Goal: Navigation & Orientation: Find specific page/section

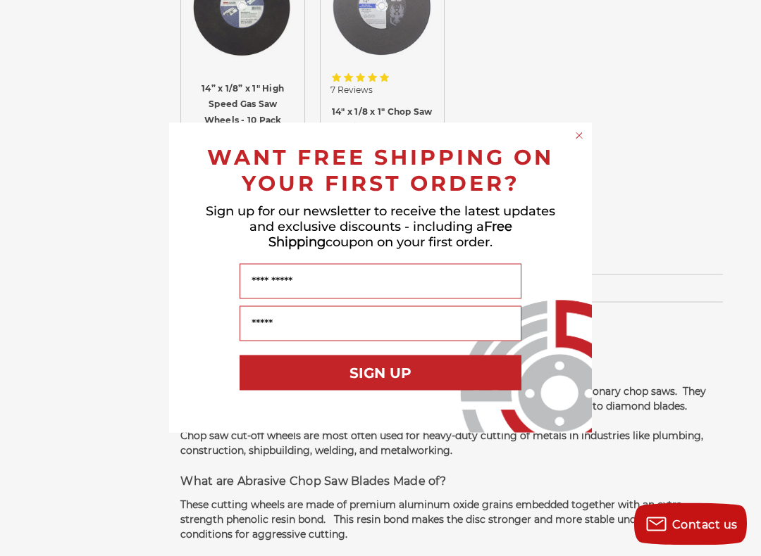
scroll to position [685, 0]
click at [65, 123] on div "Close dialog WANT FREE SHIPPING ON YOUR FIRST ORDER? Sign up for our newsletter…" at bounding box center [380, 278] width 761 height 556
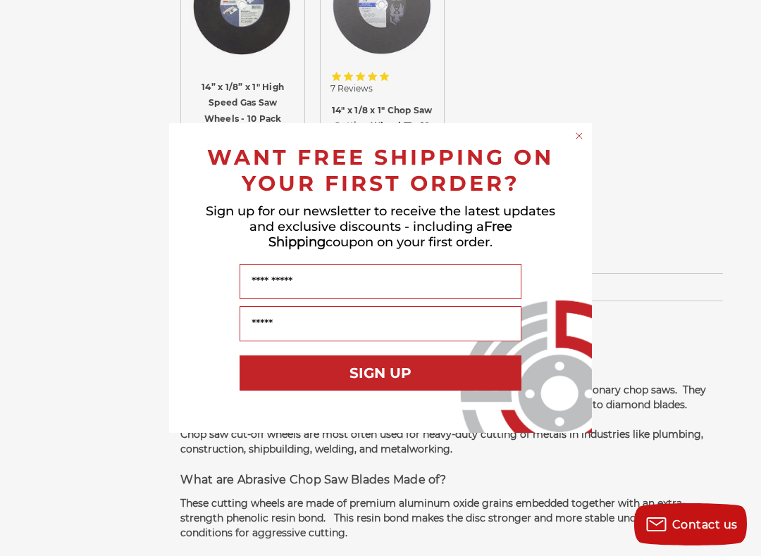
click at [597, 154] on div "Close dialog WANT FREE SHIPPING ON YOUR FIRST ORDER? Sign up for our newsletter…" at bounding box center [380, 278] width 451 height 310
click at [593, 118] on div "Close dialog WANT FREE SHIPPING ON YOUR FIRST ORDER? Sign up for our newsletter…" at bounding box center [380, 278] width 761 height 556
click at [593, 128] on div "Close dialog WANT FREE SHIPPING ON YOUR FIRST ORDER? Sign up for our newsletter…" at bounding box center [380, 278] width 451 height 310
click at [583, 130] on circle "Close dialog" at bounding box center [579, 136] width 13 height 13
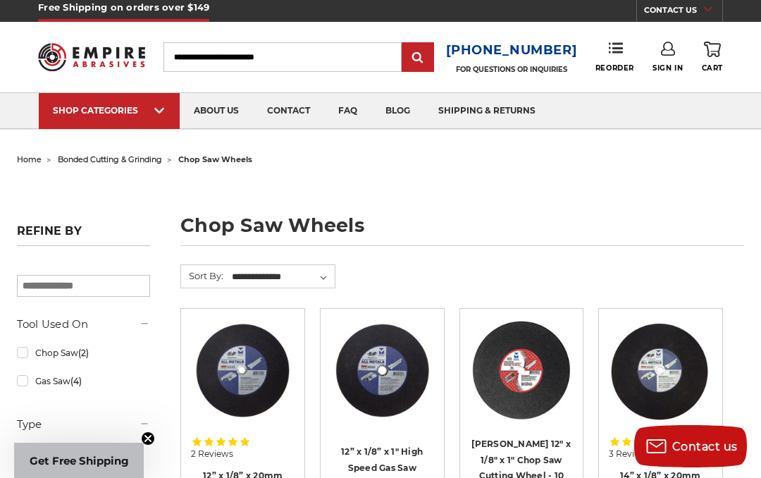
scroll to position [4, 0]
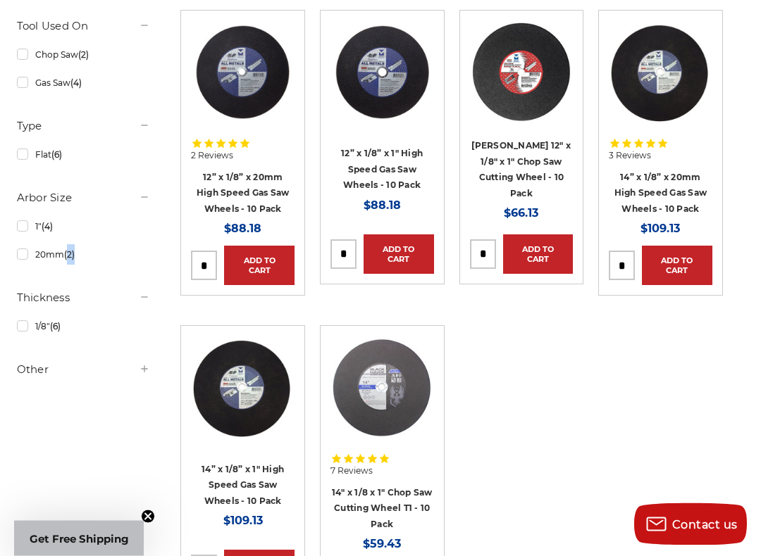
scroll to position [304, 0]
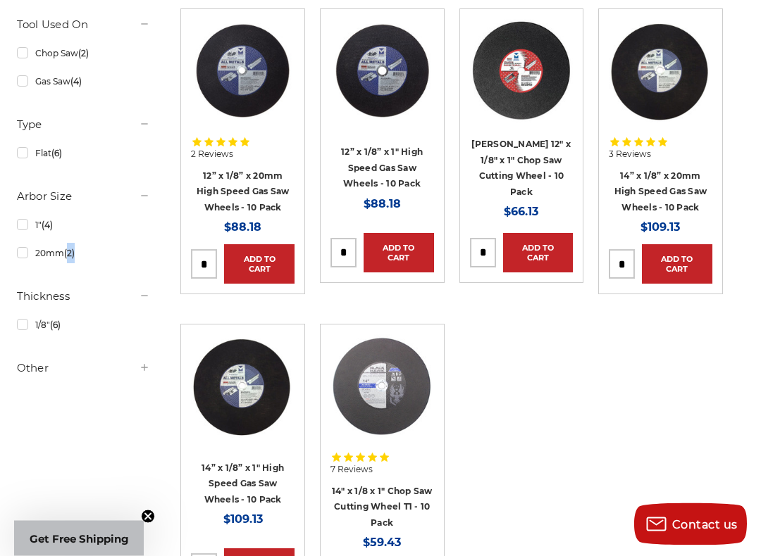
click at [144, 477] on div "Refine by × Browse by Choose Your Grit, Grit & more Hide Filters Show Filters T…" at bounding box center [380, 473] width 742 height 1016
click at [147, 477] on icon "Close teaser" at bounding box center [148, 517] width 14 height 14
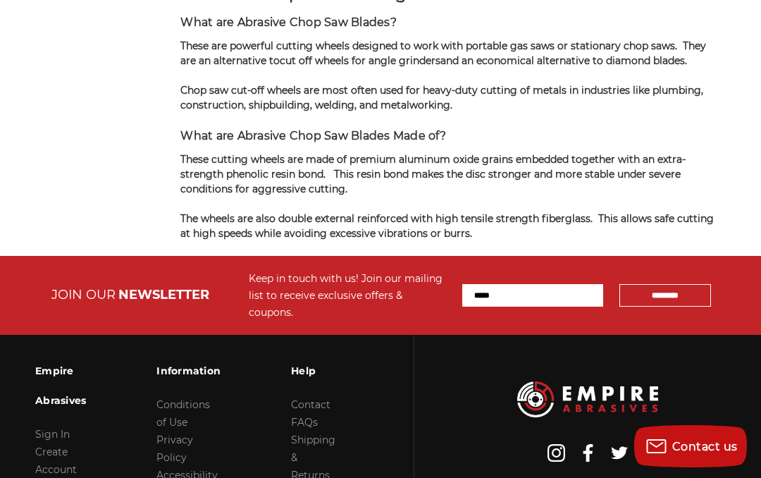
scroll to position [1135, 0]
